Goal: Task Accomplishment & Management: Use online tool/utility

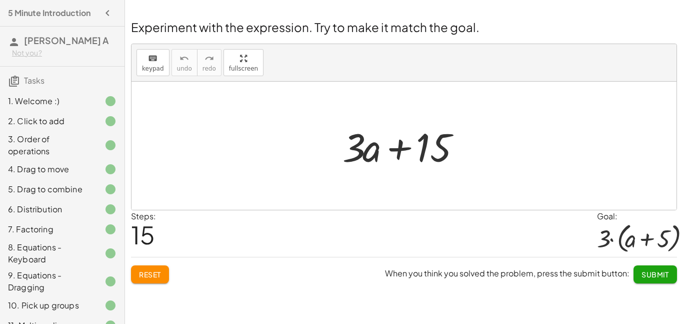
click at [397, 150] on div at bounding box center [408, 146] width 141 height 52
drag, startPoint x: 364, startPoint y: 151, endPoint x: 417, endPoint y: 111, distance: 66.1
click at [417, 111] on div "+ · 2 · ( + a + 4 ) − a + · a · ( + 3 − 1 ) + 7 + · 2 · a + · 2 · 4 − a + · a ·…" at bounding box center [404, 146] width 545 height 128
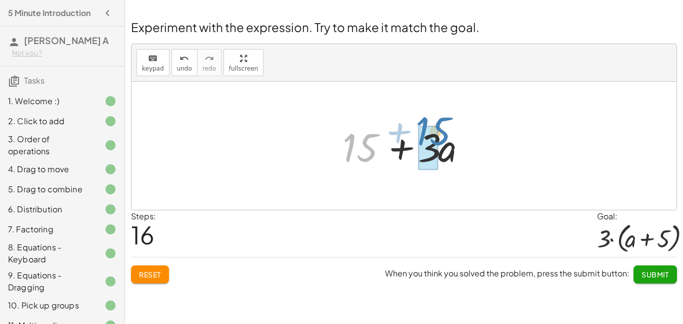
drag, startPoint x: 363, startPoint y: 152, endPoint x: 436, endPoint y: 137, distance: 74.7
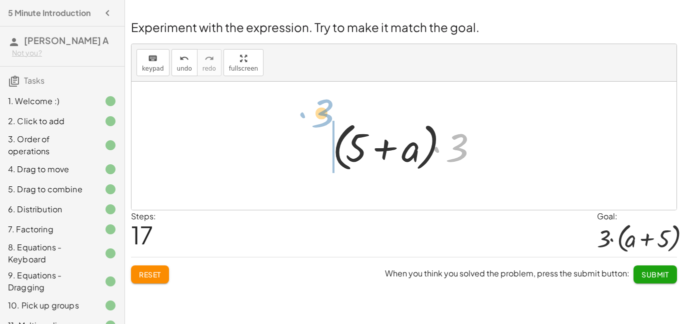
drag, startPoint x: 458, startPoint y: 149, endPoint x: 324, endPoint y: 114, distance: 138.5
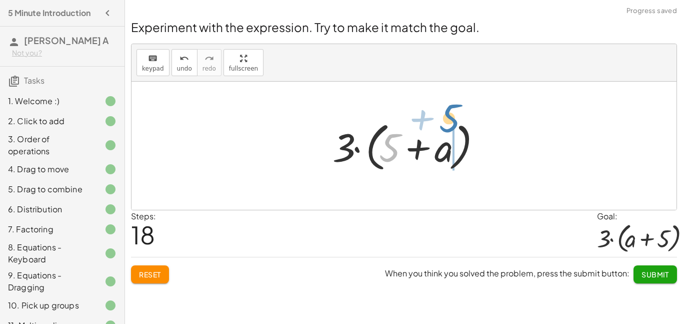
drag, startPoint x: 389, startPoint y: 149, endPoint x: 450, endPoint y: 121, distance: 66.5
click at [450, 121] on div at bounding box center [408, 146] width 161 height 58
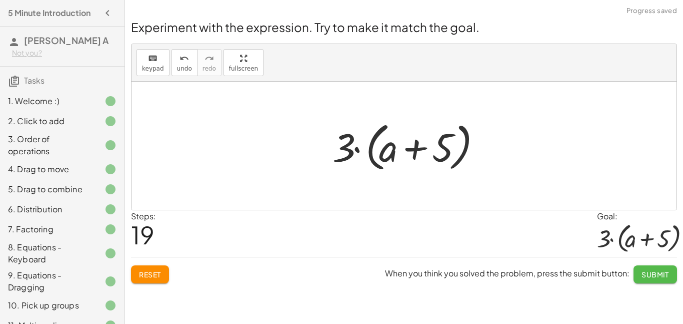
click at [645, 274] on span "Submit" at bounding box center [656, 274] width 28 height 9
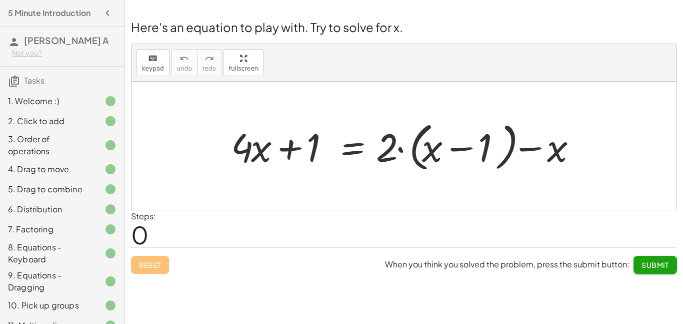
click at [55, 320] on div "11. Multimedia" at bounding box center [48, 325] width 81 height 12
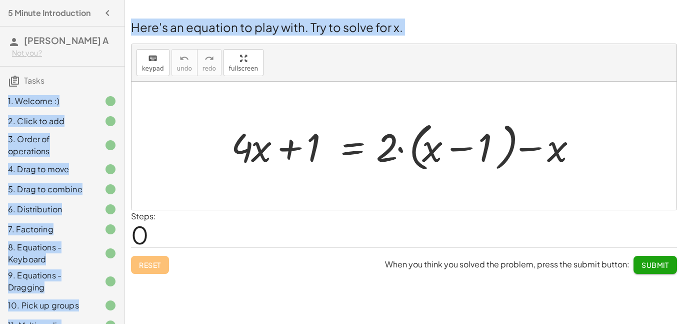
drag, startPoint x: 123, startPoint y: 74, endPoint x: 130, endPoint y: 124, distance: 50.5
click at [130, 124] on main "5 Minute Introduction [PERSON_NAME] A Not you? Tasks 1. Welcome :) 2. Click to …" at bounding box center [341, 162] width 683 height 324
click at [123, 131] on div "1. Welcome :)" at bounding box center [62, 145] width 125 height 28
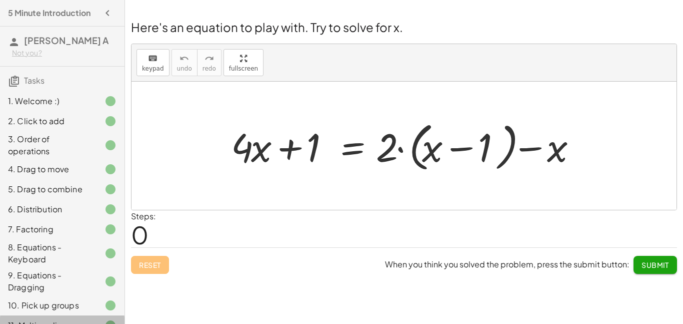
click at [69, 321] on div "11. Multimedia" at bounding box center [48, 325] width 81 height 12
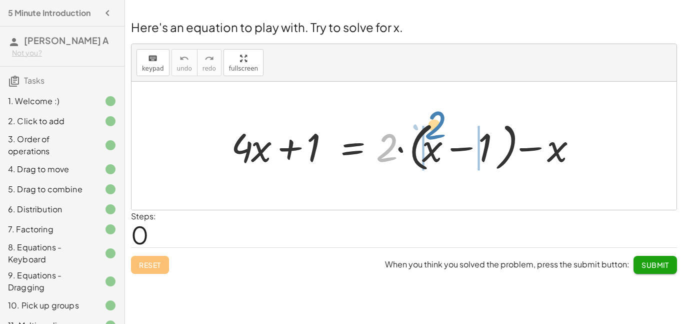
drag, startPoint x: 385, startPoint y: 150, endPoint x: 432, endPoint y: 131, distance: 50.9
click at [432, 131] on div at bounding box center [408, 146] width 364 height 58
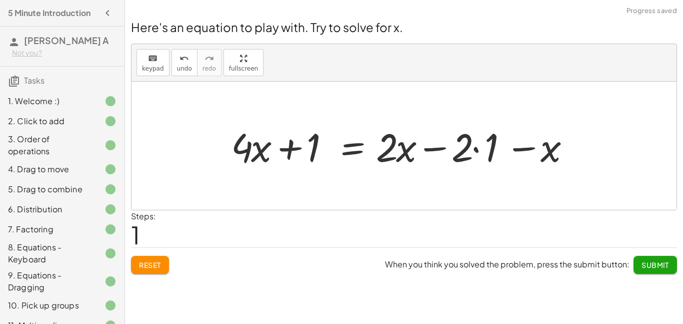
click at [475, 151] on div at bounding box center [404, 146] width 357 height 52
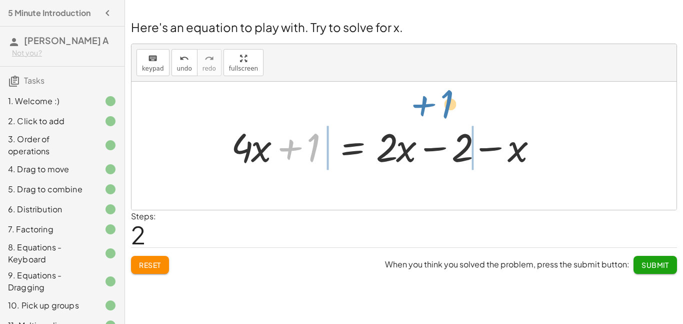
drag, startPoint x: 314, startPoint y: 151, endPoint x: 447, endPoint y: 108, distance: 140.0
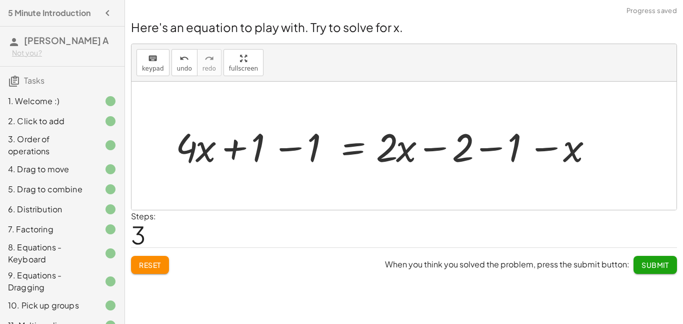
click at [284, 149] on div at bounding box center [388, 146] width 435 height 52
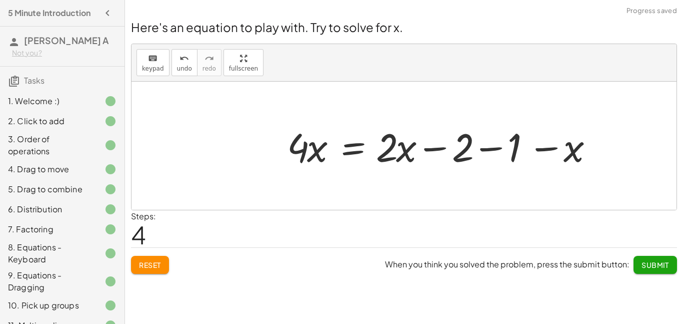
click at [493, 148] on div at bounding box center [444, 146] width 324 height 52
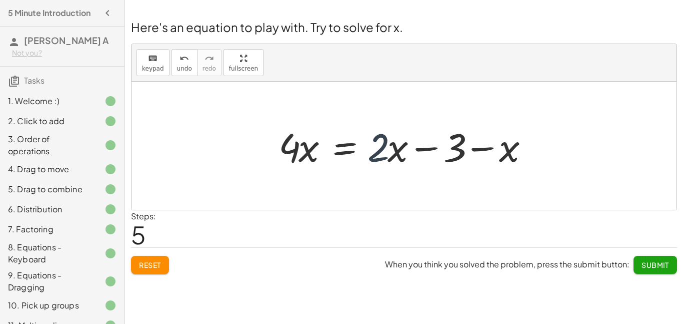
click at [388, 154] on div at bounding box center [408, 146] width 268 height 52
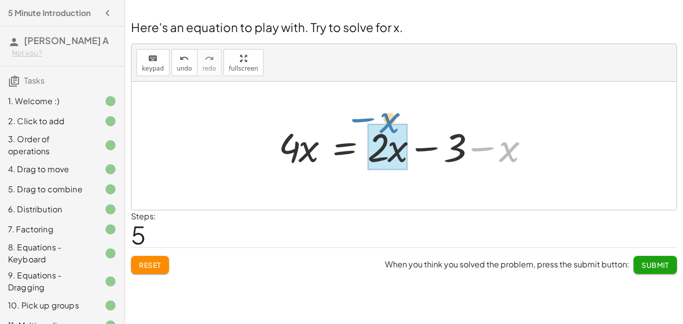
drag, startPoint x: 505, startPoint y: 149, endPoint x: 384, endPoint y: 120, distance: 124.0
click at [384, 120] on div at bounding box center [408, 146] width 268 height 52
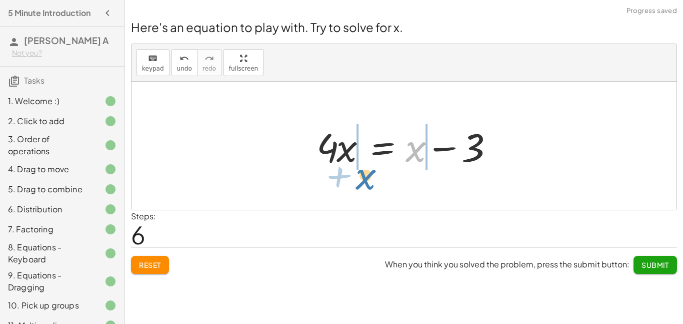
drag, startPoint x: 414, startPoint y: 149, endPoint x: 363, endPoint y: 176, distance: 58.2
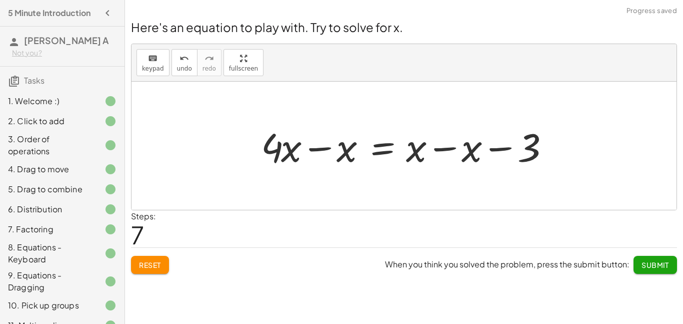
click at [444, 149] on div at bounding box center [408, 146] width 304 height 52
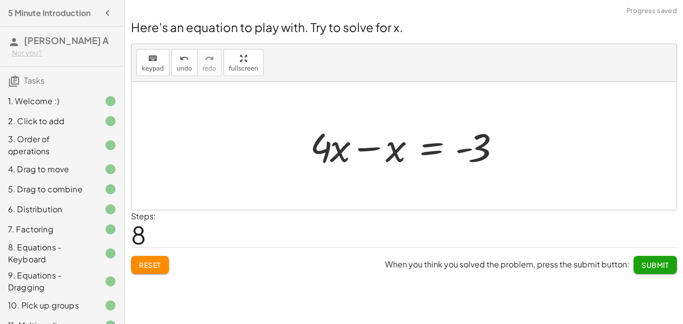
click at [365, 147] on div at bounding box center [408, 146] width 206 height 52
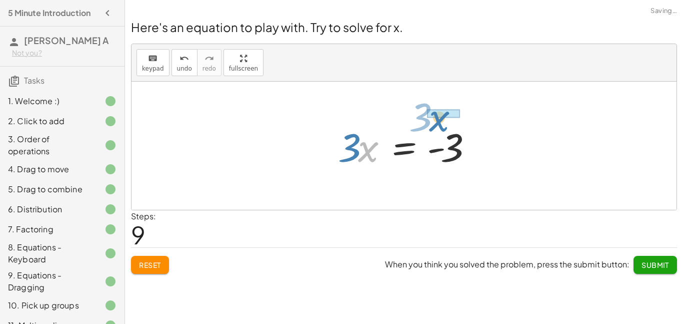
drag, startPoint x: 366, startPoint y: 150, endPoint x: 440, endPoint y: 124, distance: 78.6
click at [440, 124] on div at bounding box center [408, 146] width 150 height 52
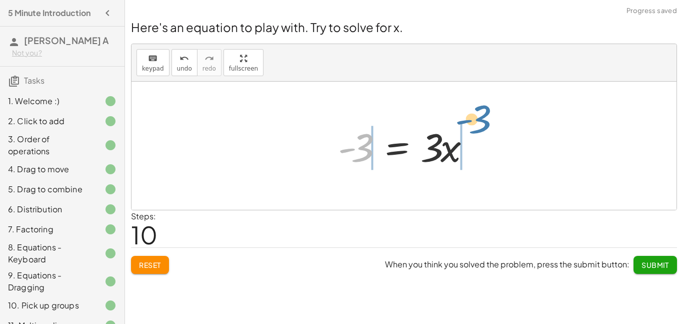
drag, startPoint x: 366, startPoint y: 146, endPoint x: 485, endPoint y: 119, distance: 122.1
click at [485, 119] on div "+ · 4 · x + 1 = + · 2 · ( + x − 1 ) − x + · 4 · x + 1 = + · 2 · x − · 2 · 1 − x…" at bounding box center [404, 146] width 163 height 57
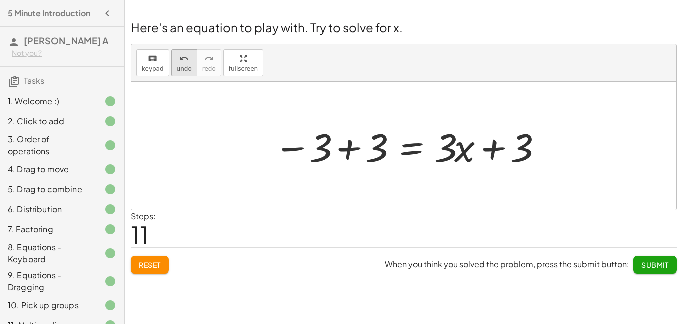
click at [177, 67] on span "undo" at bounding box center [184, 68] width 15 height 7
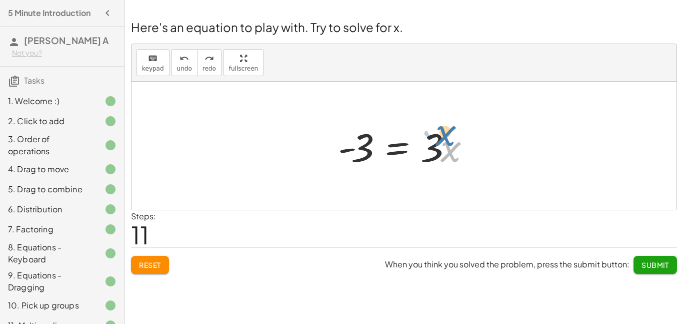
drag, startPoint x: 446, startPoint y: 150, endPoint x: 443, endPoint y: 140, distance: 10.4
click at [443, 140] on div at bounding box center [408, 146] width 150 height 52
drag, startPoint x: 439, startPoint y: 147, endPoint x: 456, endPoint y: 148, distance: 17.1
click at [456, 148] on div at bounding box center [408, 146] width 150 height 52
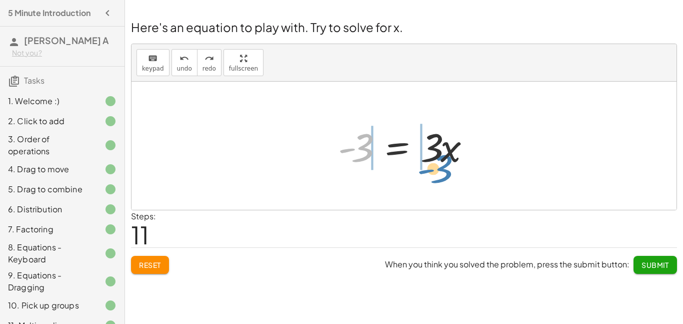
drag, startPoint x: 362, startPoint y: 156, endPoint x: 439, endPoint y: 177, distance: 79.9
click at [439, 177] on div "+ · 4 · x + 1 = + · 2 · ( + x − 1 ) − x + · 4 · x + 1 = + · 2 · x − · 2 · 1 − x…" at bounding box center [404, 146] width 545 height 128
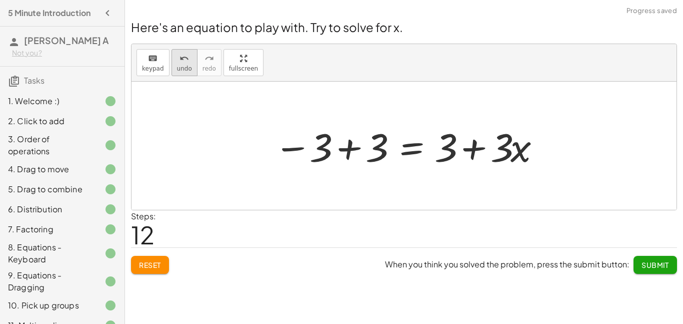
click at [183, 70] on span "undo" at bounding box center [184, 68] width 15 height 7
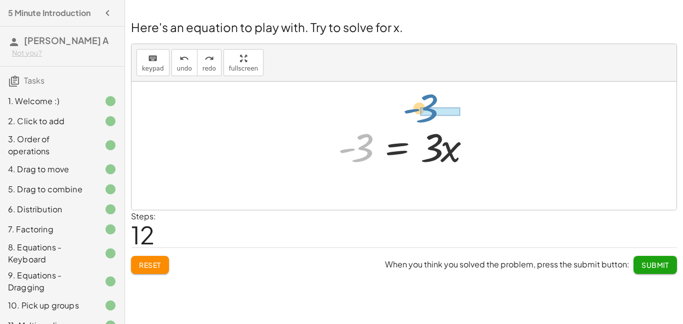
drag, startPoint x: 364, startPoint y: 152, endPoint x: 429, endPoint y: 113, distance: 75.4
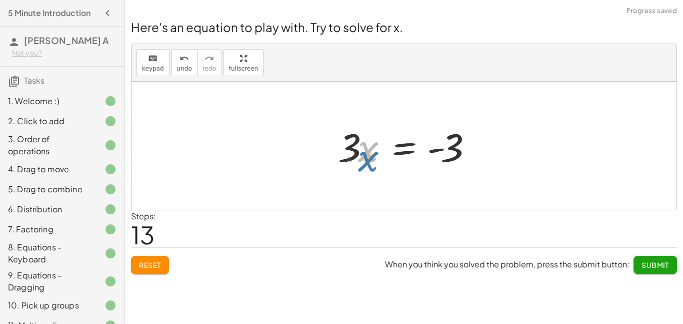
drag, startPoint x: 366, startPoint y: 163, endPoint x: 366, endPoint y: 170, distance: 7.0
click at [366, 170] on div at bounding box center [408, 146] width 150 height 52
drag, startPoint x: 351, startPoint y: 152, endPoint x: 435, endPoint y: 181, distance: 88.4
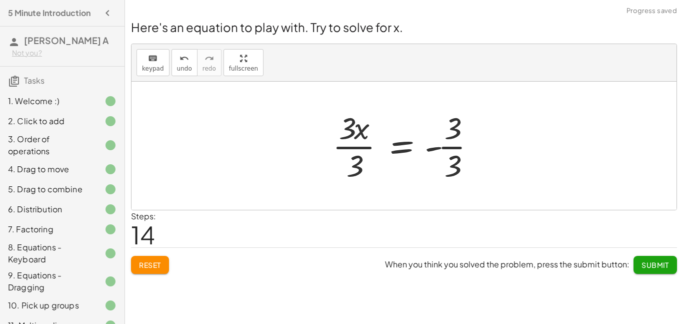
click at [354, 141] on div at bounding box center [408, 145] width 161 height 77
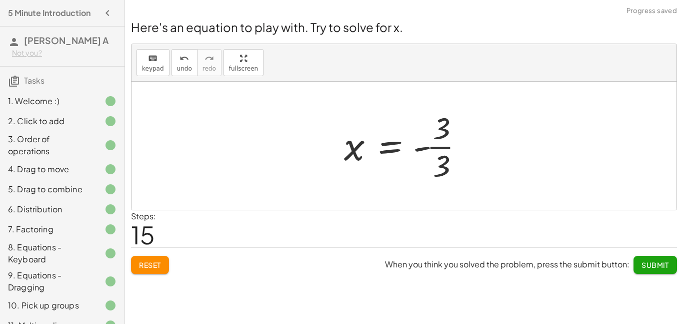
click at [440, 145] on div at bounding box center [408, 145] width 138 height 77
click at [645, 259] on button "Submit" at bounding box center [656, 265] width 44 height 18
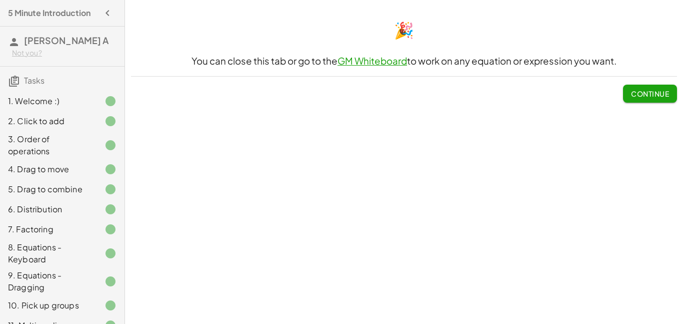
click at [639, 90] on span "Continue" at bounding box center [650, 93] width 38 height 9
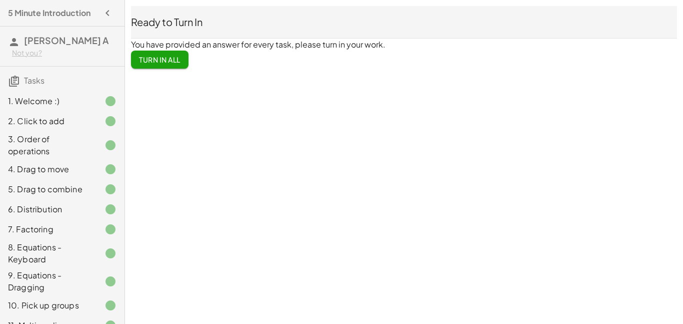
click at [177, 64] on span "Turn In All" at bounding box center [160, 59] width 42 height 9
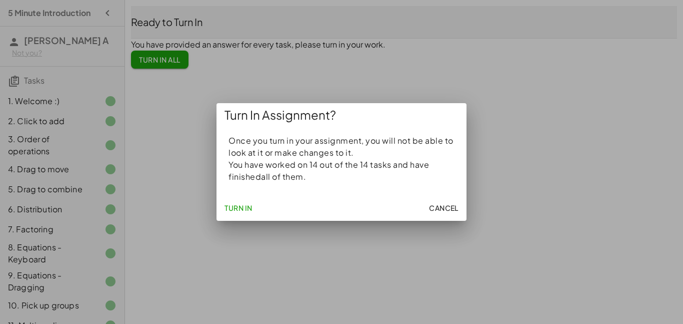
click at [234, 212] on span "Turn In" at bounding box center [239, 207] width 28 height 9
